Goal: Navigation & Orientation: Understand site structure

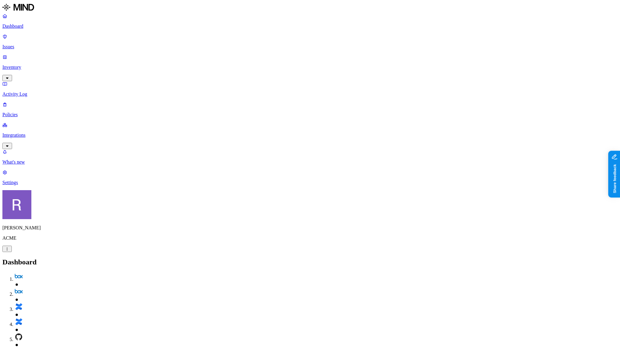
click at [32, 112] on p "Policies" at bounding box center [309, 114] width 615 height 5
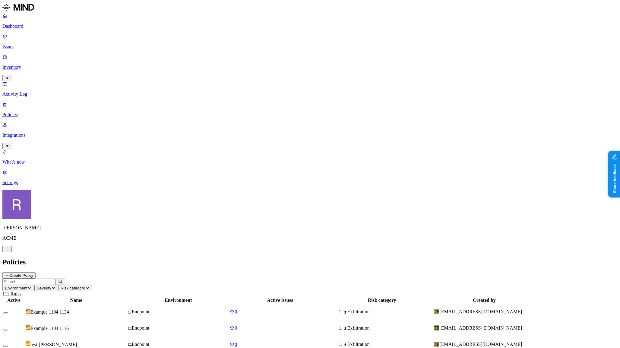
click at [21, 26] on p "Dashboard" at bounding box center [309, 26] width 615 height 5
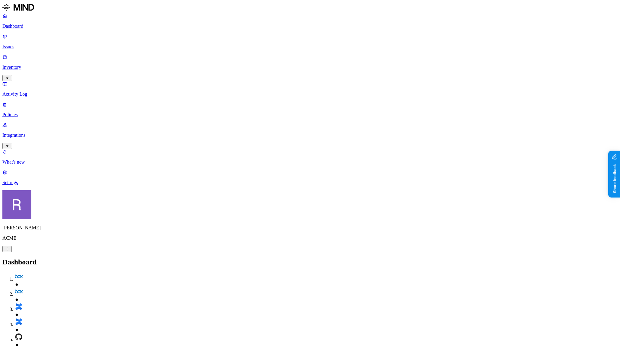
click at [31, 44] on p "Issues" at bounding box center [309, 46] width 615 height 5
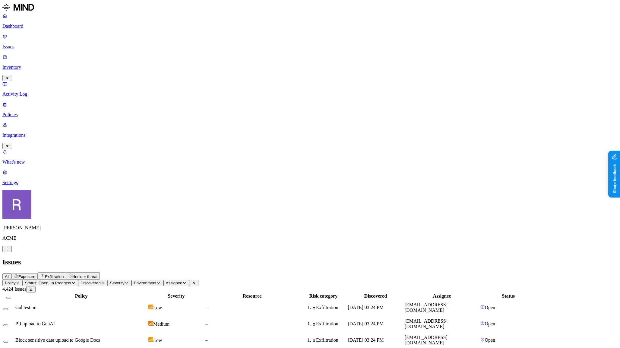
click at [36, 112] on p "Policies" at bounding box center [309, 114] width 615 height 5
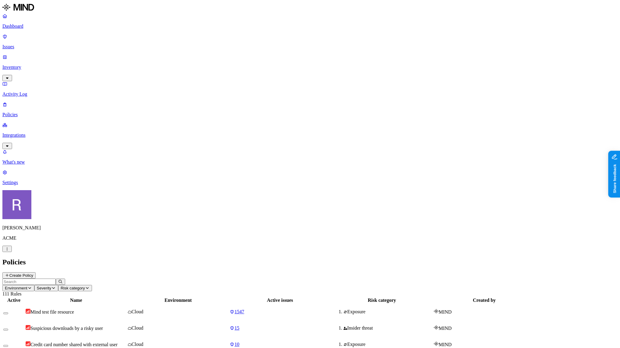
click at [34, 285] on button "Environment" at bounding box center [18, 288] width 32 height 6
click at [143, 258] on h2 "Policies" at bounding box center [309, 262] width 615 height 8
click at [27, 286] on span "Environment" at bounding box center [16, 288] width 23 height 5
click at [137, 44] on div "Cloud" at bounding box center [162, 44] width 59 height 5
click at [136, 45] on icon at bounding box center [135, 46] width 4 height 3
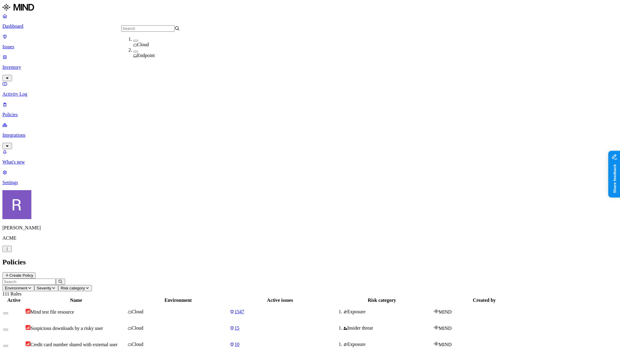
click at [27, 40] on link "Issues" at bounding box center [309, 42] width 615 height 16
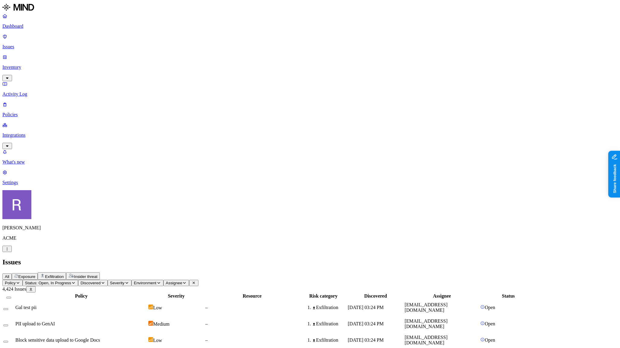
click at [157, 281] on span "Environment" at bounding box center [145, 283] width 23 height 5
click at [218, 57] on icon at bounding box center [220, 55] width 4 height 3
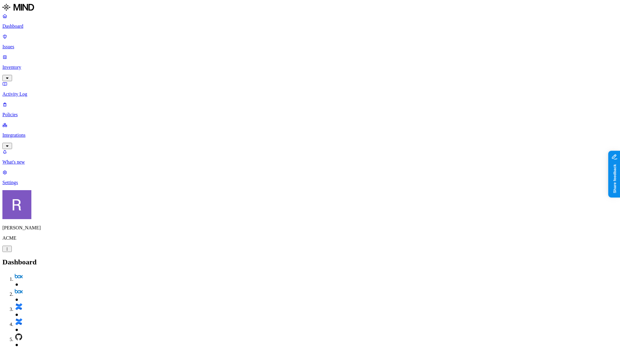
click at [58, 134] on nav "Dashboard Issues Inventory Activity Log Policies Integrations What's new 1 Sett…" at bounding box center [309, 99] width 615 height 172
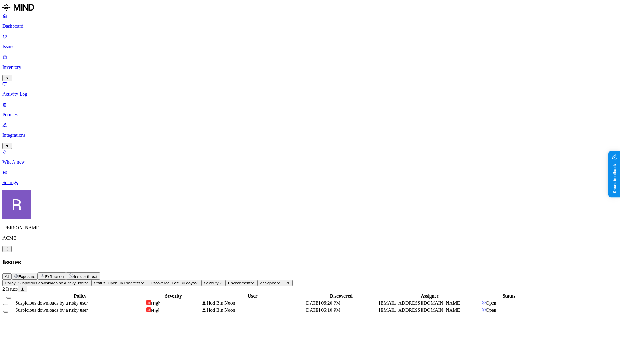
click at [201, 300] on td "High" at bounding box center [173, 303] width 55 height 7
click at [24, 27] on p "Dashboard" at bounding box center [309, 26] width 615 height 5
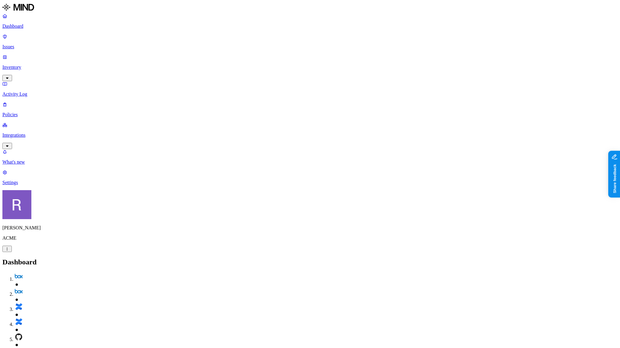
click at [19, 112] on p "Policies" at bounding box center [309, 114] width 615 height 5
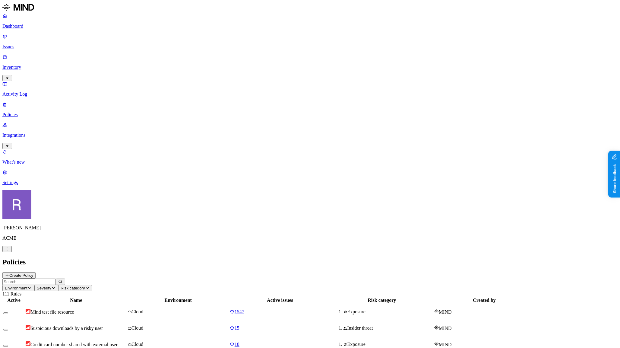
click at [36, 272] on button "Create Policy" at bounding box center [18, 275] width 33 height 6
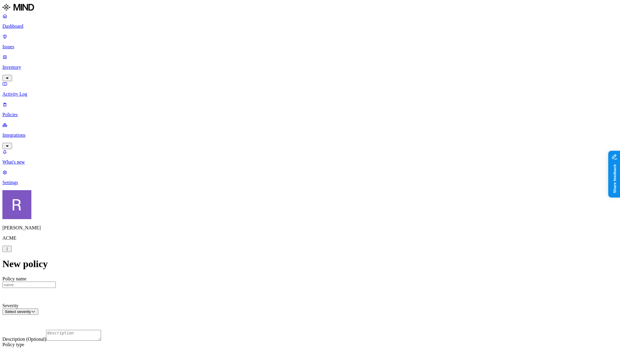
scroll to position [76, 0]
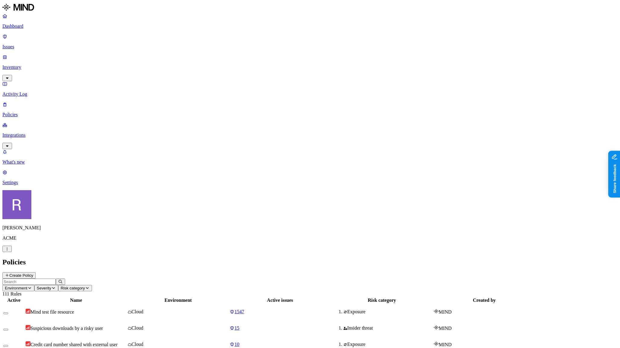
click at [24, 29] on p "Dashboard" at bounding box center [309, 26] width 615 height 5
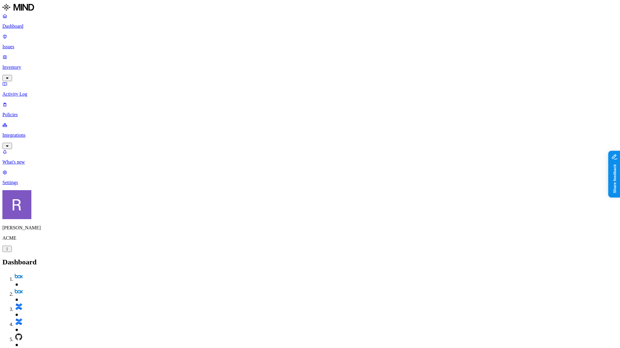
click at [28, 65] on p "Inventory" at bounding box center [309, 67] width 615 height 5
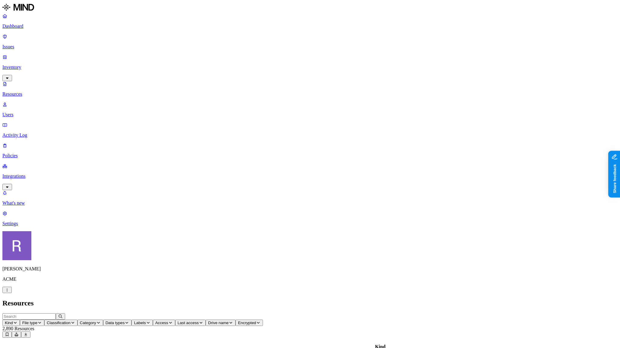
click at [103, 319] on button "Category" at bounding box center [91, 322] width 26 height 6
click at [27, 27] on p "Dashboard" at bounding box center [309, 26] width 615 height 5
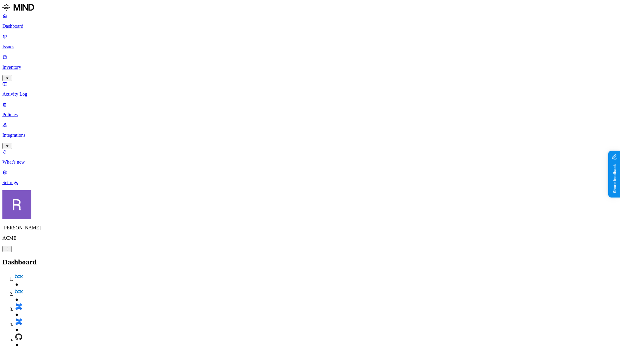
click at [30, 132] on p "Integrations" at bounding box center [309, 134] width 615 height 5
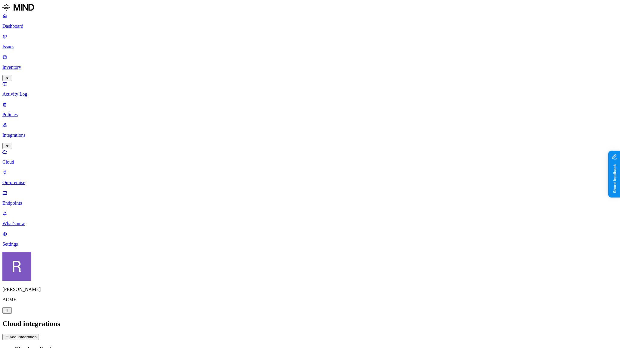
click at [39, 334] on button "Add Integration" at bounding box center [20, 337] width 36 height 6
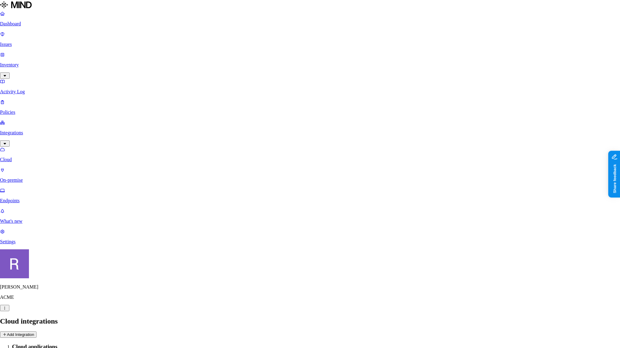
drag, startPoint x: 283, startPoint y: 41, endPoint x: 287, endPoint y: 46, distance: 6.6
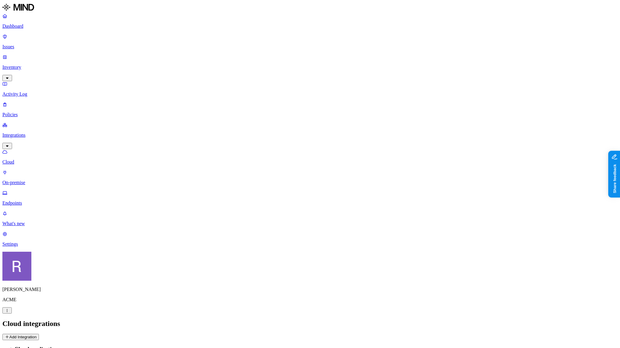
click at [29, 28] on p "Dashboard" at bounding box center [309, 26] width 615 height 5
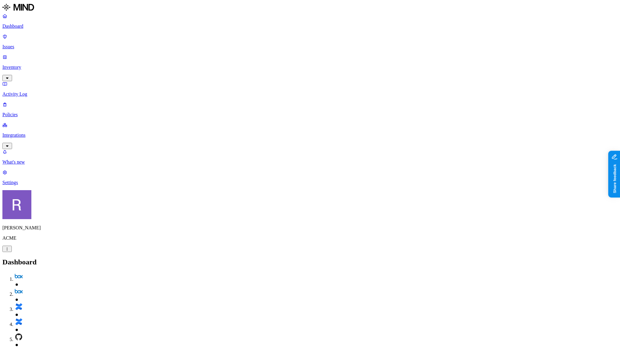
click at [20, 65] on p "Inventory" at bounding box center [309, 67] width 615 height 5
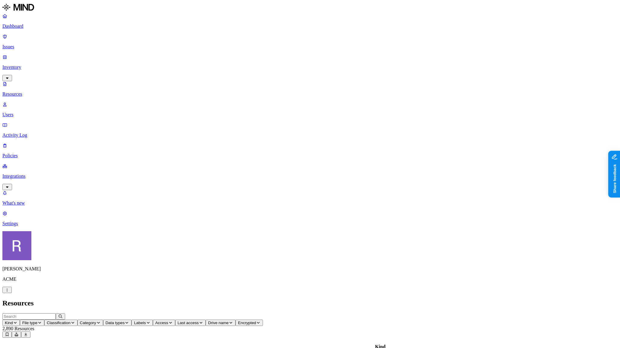
click at [129, 321] on icon "button" at bounding box center [127, 323] width 5 height 4
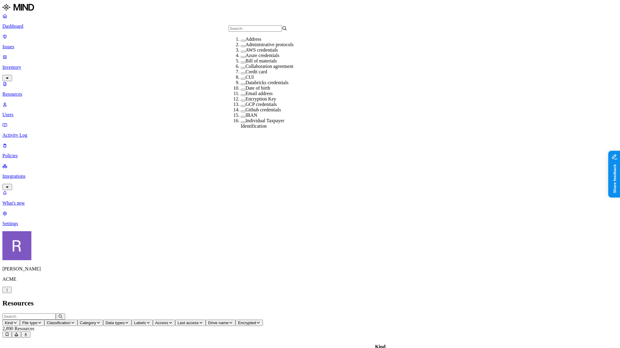
click at [252, 52] on label "AWS credentials" at bounding box center [262, 49] width 33 height 5
drag, startPoint x: 460, startPoint y: 1, endPoint x: 494, endPoint y: 14, distance: 36.3
click at [462, 299] on header "Resources" at bounding box center [309, 303] width 615 height 8
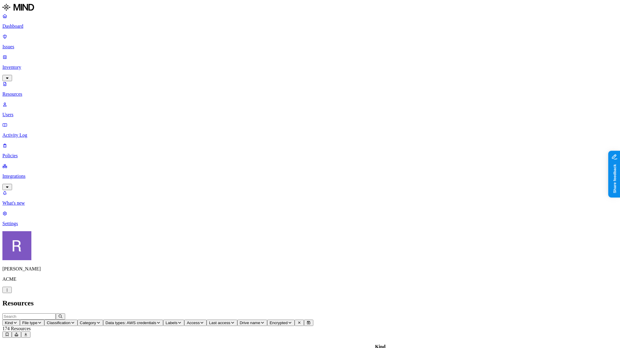
click at [161, 321] on icon "button" at bounding box center [158, 323] width 5 height 4
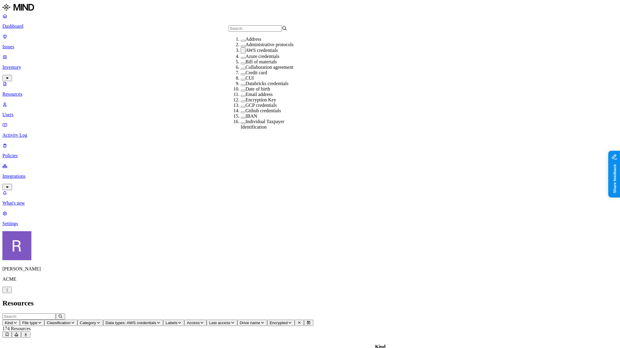
click at [264, 53] on label "AWS credentials" at bounding box center [262, 50] width 33 height 5
click at [236, 299] on header "Resources" at bounding box center [309, 303] width 615 height 8
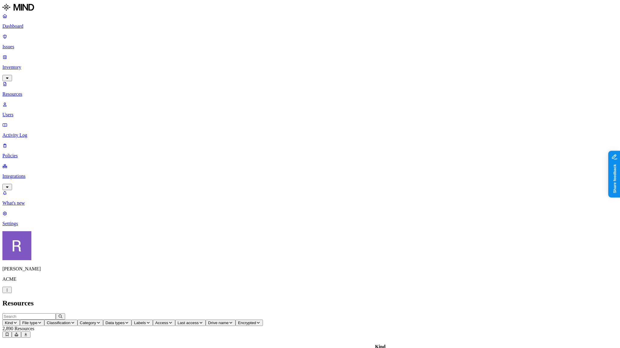
click at [132, 319] on button "Data types" at bounding box center [117, 322] width 29 height 6
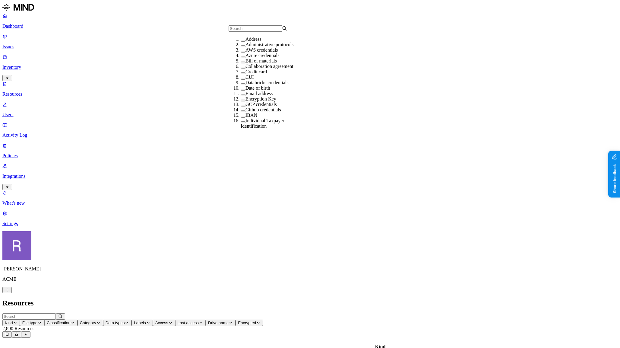
click at [248, 47] on label "Administrative protocols" at bounding box center [270, 44] width 48 height 5
click at [249, 47] on label "Administrative protocols" at bounding box center [270, 44] width 48 height 5
click at [249, 52] on label "AWS credentials" at bounding box center [262, 49] width 33 height 5
click at [200, 320] on span "Access" at bounding box center [193, 322] width 13 height 5
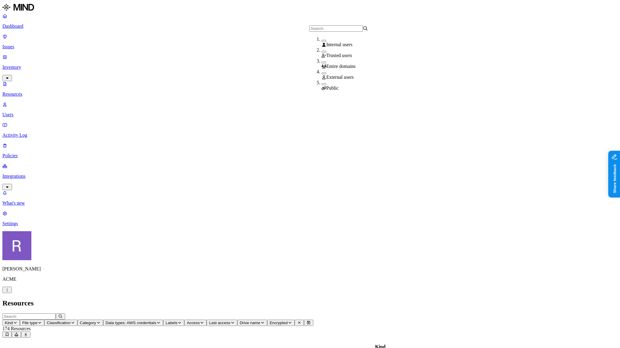
click at [328, 85] on span "Public" at bounding box center [332, 87] width 12 height 5
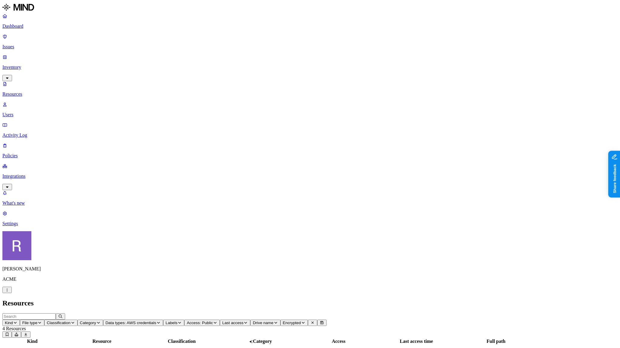
scroll to position [101, 0]
click at [27, 112] on p "Users" at bounding box center [309, 114] width 615 height 5
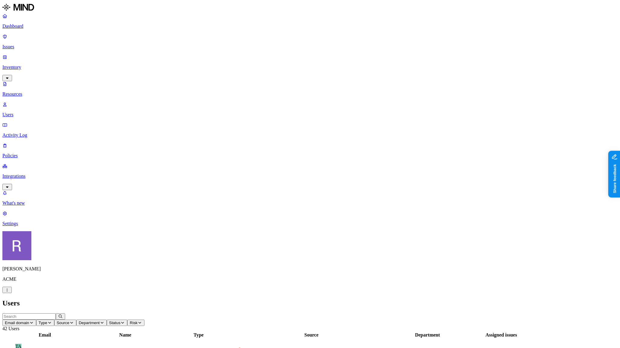
click at [50, 91] on p "Resources" at bounding box center [309, 93] width 615 height 5
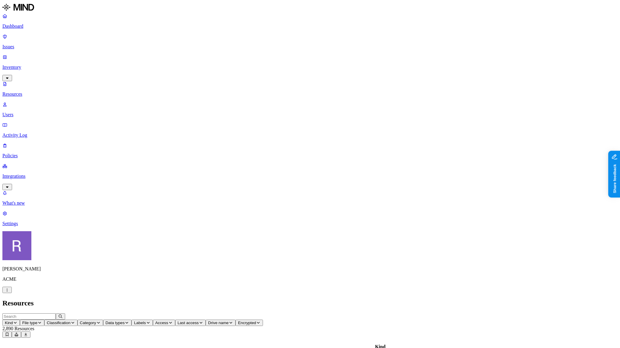
click at [34, 28] on p "Dashboard" at bounding box center [309, 26] width 615 height 5
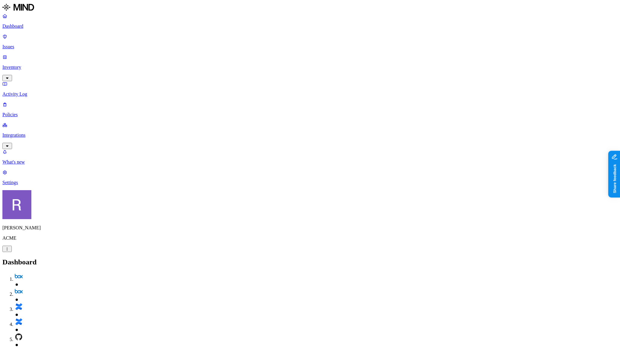
click at [29, 132] on p "Integrations" at bounding box center [309, 134] width 615 height 5
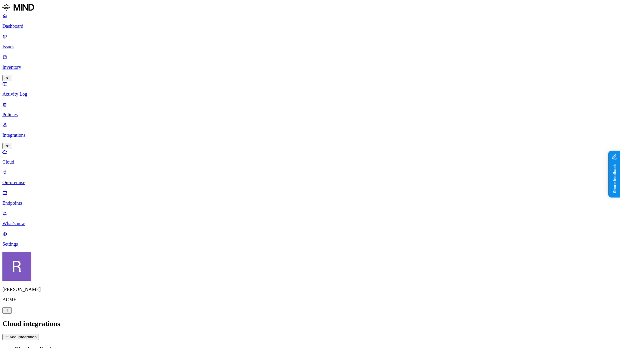
click at [39, 334] on button "Add Integration" at bounding box center [20, 337] width 36 height 6
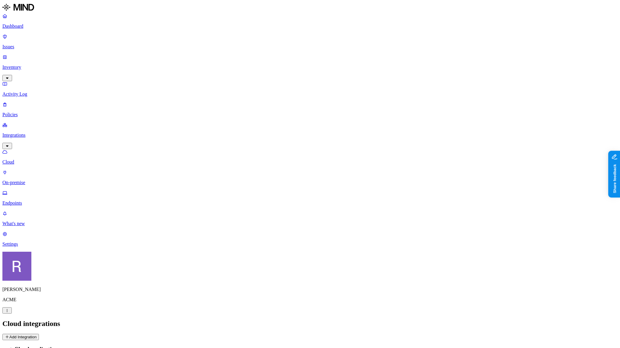
click at [33, 29] on p "Dashboard" at bounding box center [309, 26] width 615 height 5
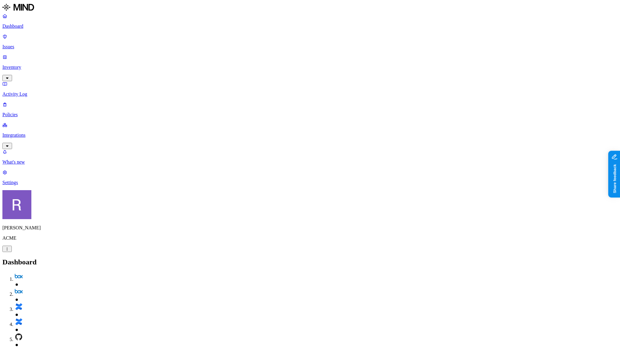
click at [29, 132] on p "Integrations" at bounding box center [309, 134] width 615 height 5
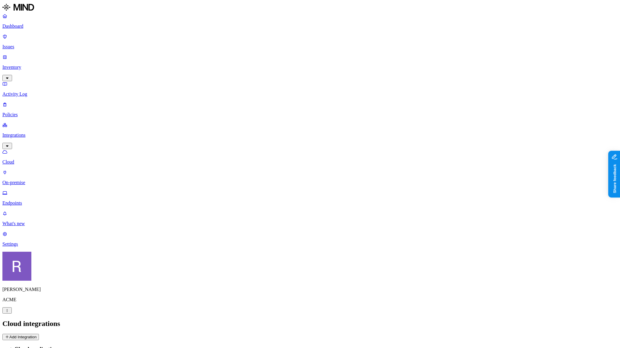
click at [30, 27] on p "Dashboard" at bounding box center [309, 26] width 615 height 5
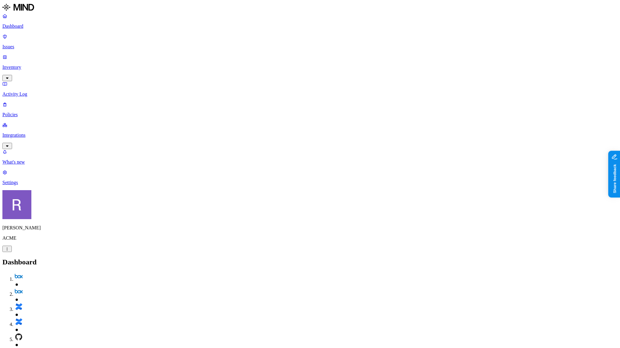
click at [40, 54] on link "Inventory" at bounding box center [309, 67] width 615 height 26
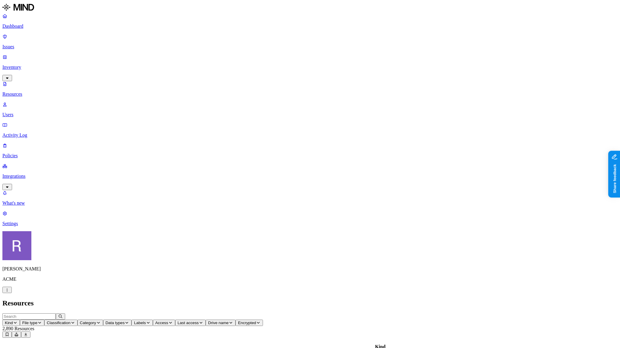
click at [38, 112] on p "Users" at bounding box center [309, 114] width 615 height 5
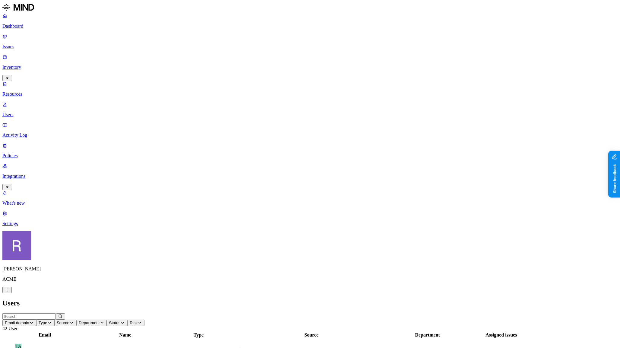
click at [121, 320] on span "Status" at bounding box center [114, 322] width 11 height 5
click at [244, 42] on div "Enabled" at bounding box center [272, 38] width 59 height 5
click at [52, 321] on icon "button" at bounding box center [49, 323] width 5 height 4
click at [178, 42] on div "Internal" at bounding box center [197, 38] width 59 height 5
click at [398, 299] on div "Users" at bounding box center [309, 303] width 615 height 8
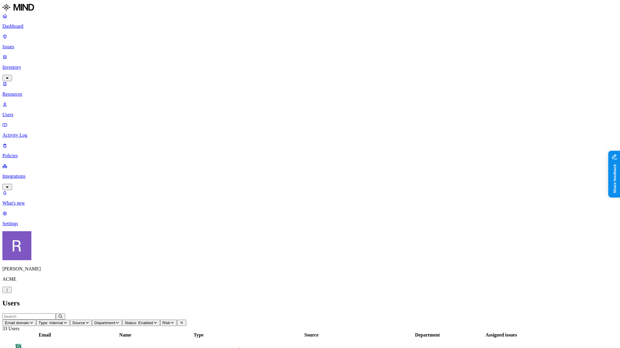
drag, startPoint x: 22, startPoint y: 57, endPoint x: 21, endPoint y: 61, distance: 4.2
click at [22, 91] on p "Resources" at bounding box center [309, 93] width 615 height 5
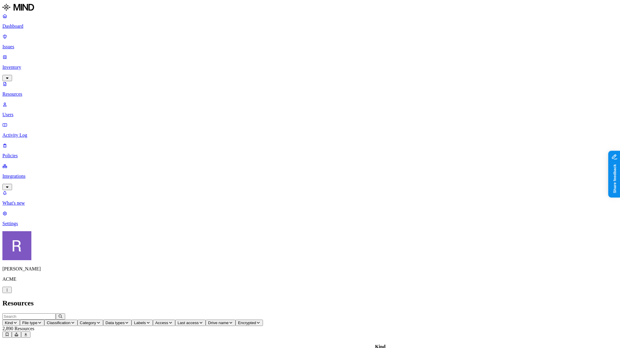
click at [17, 26] on p "Dashboard" at bounding box center [309, 26] width 615 height 5
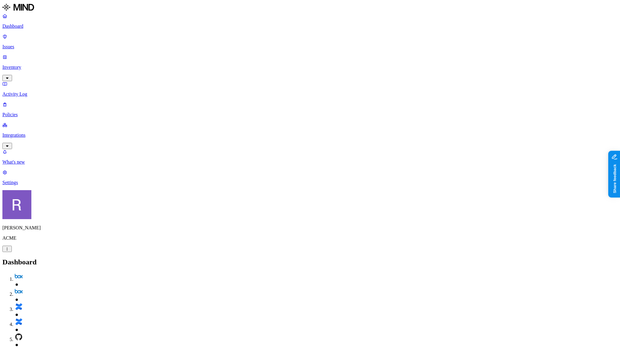
drag, startPoint x: 68, startPoint y: 150, endPoint x: 71, endPoint y: 158, distance: 8.0
click at [34, 185] on nav "Dashboard Issues Inventory Activity Log Policies Integrations What's new 1 Sett…" at bounding box center [309, 99] width 615 height 172
click at [31, 65] on p "Inventory" at bounding box center [309, 67] width 615 height 5
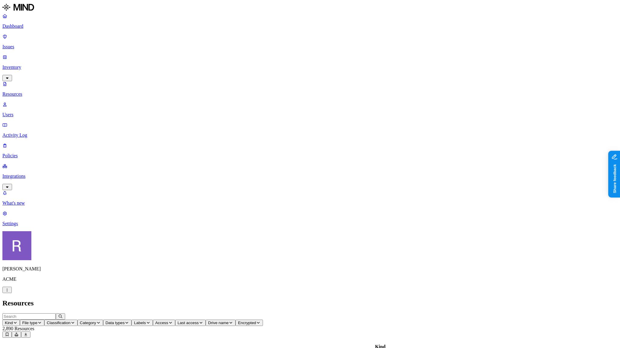
click at [20, 319] on button "Kind" at bounding box center [10, 322] width 17 height 6
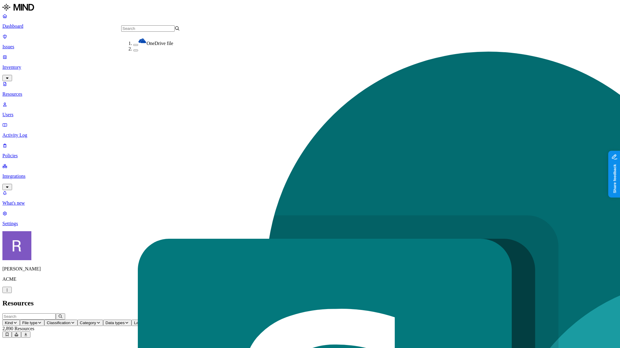
click at [28, 332] on icon at bounding box center [26, 334] width 5 height 4
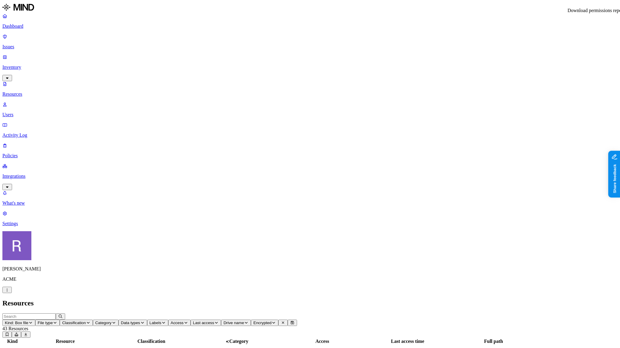
click at [18, 332] on icon at bounding box center [17, 334] width 4 height 4
click at [33, 321] on icon "button" at bounding box center [30, 323] width 5 height 4
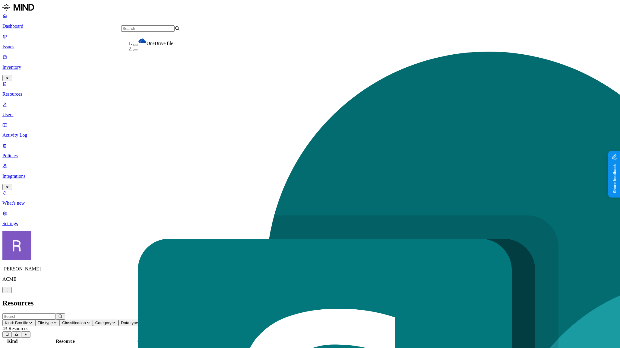
click at [19, 332] on icon at bounding box center [16, 334] width 5 height 4
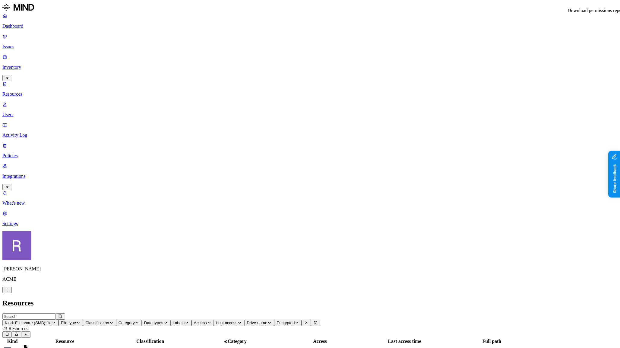
click at [52, 320] on span "Kind: File share (SMB) file" at bounding box center [28, 322] width 47 height 5
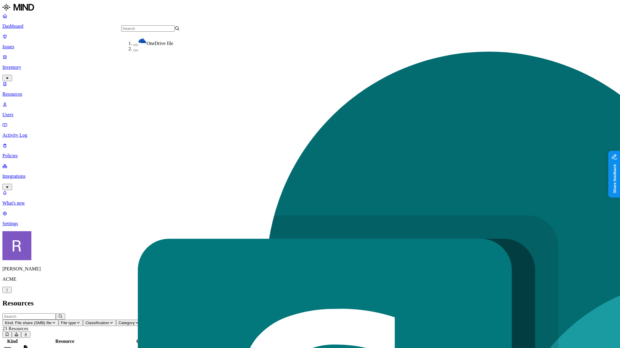
click at [133, 51] on button "button" at bounding box center [135, 50] width 5 height 2
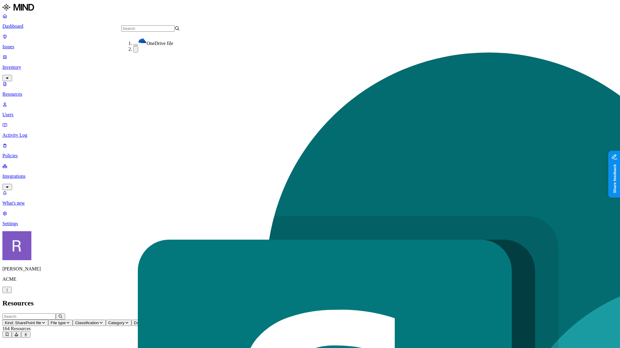
click at [133, 44] on button "button" at bounding box center [135, 45] width 5 height 2
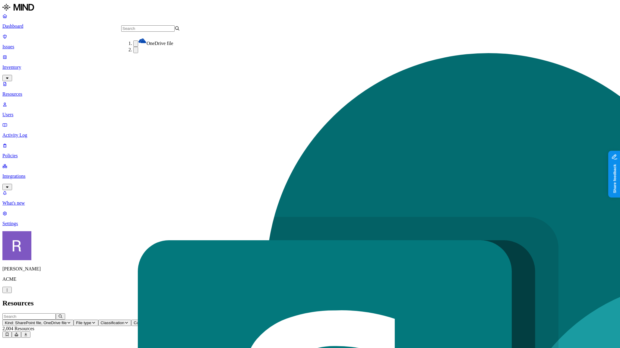
click at [133, 53] on button "button" at bounding box center [135, 50] width 5 height 6
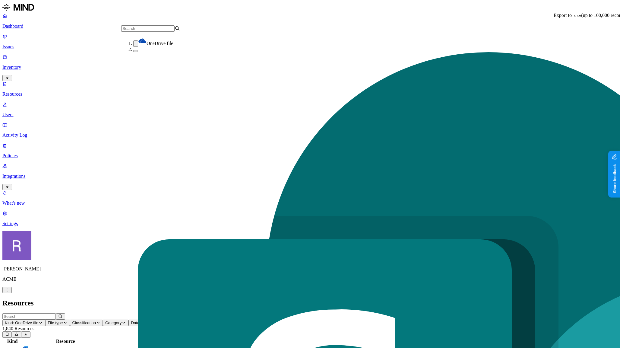
click at [19, 332] on icon at bounding box center [16, 334] width 5 height 4
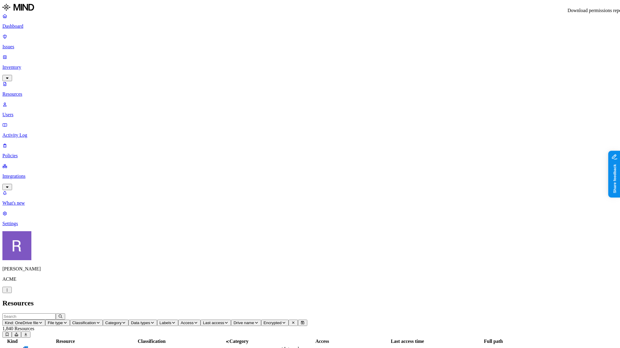
click at [28, 65] on p "Inventory" at bounding box center [309, 67] width 615 height 5
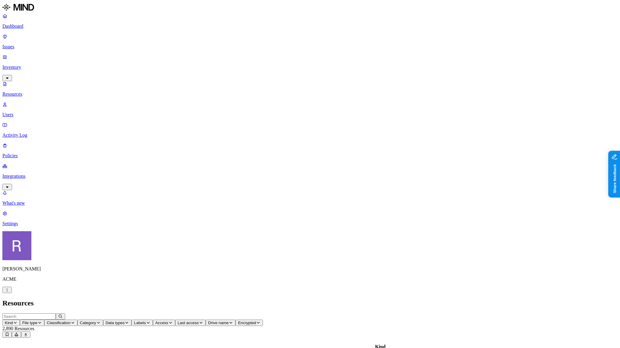
click at [27, 24] on p "Dashboard" at bounding box center [309, 26] width 615 height 5
